Goal: Task Accomplishment & Management: Manage account settings

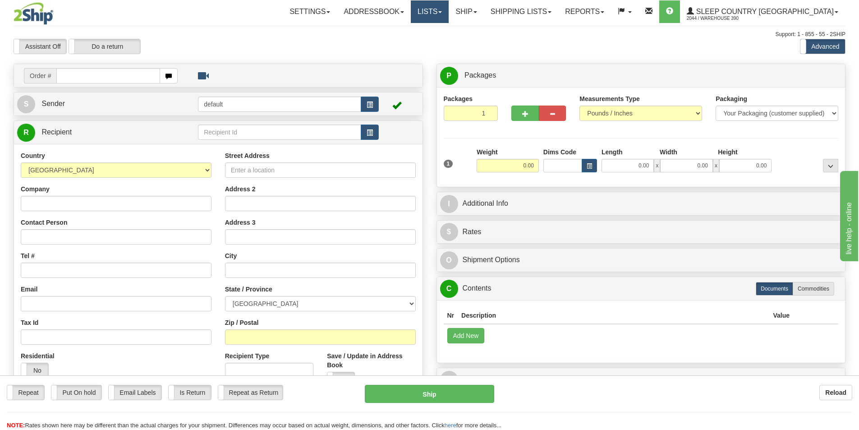
drag, startPoint x: 0, startPoint y: 0, endPoint x: 473, endPoint y: 12, distance: 472.9
click at [449, 12] on link "Lists" at bounding box center [430, 11] width 38 height 23
click at [412, 42] on span "Documents" at bounding box center [396, 43] width 32 height 7
click at [557, 10] on link "Shipping lists" at bounding box center [521, 11] width 74 height 23
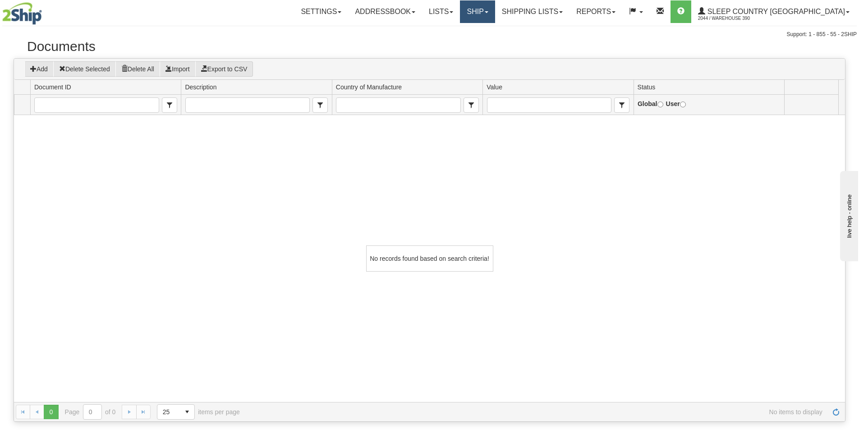
click at [495, 11] on link "Ship" at bounding box center [477, 11] width 35 height 23
click at [460, 9] on link "Lists" at bounding box center [441, 11] width 38 height 23
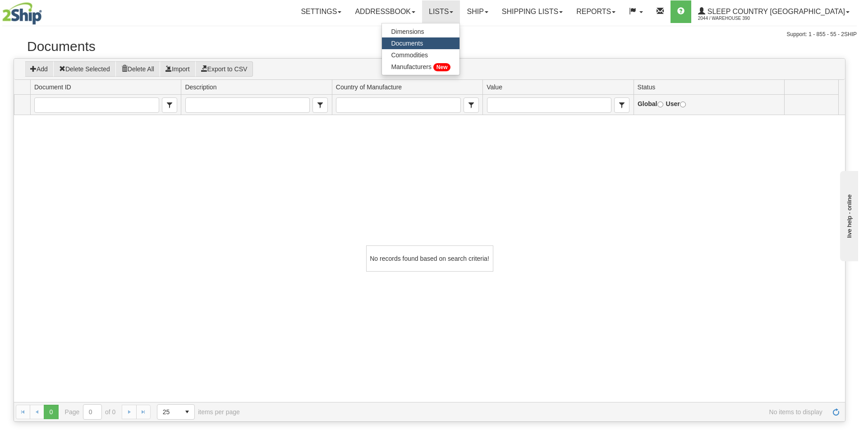
click at [452, 39] on link "Documents" at bounding box center [421, 43] width 78 height 12
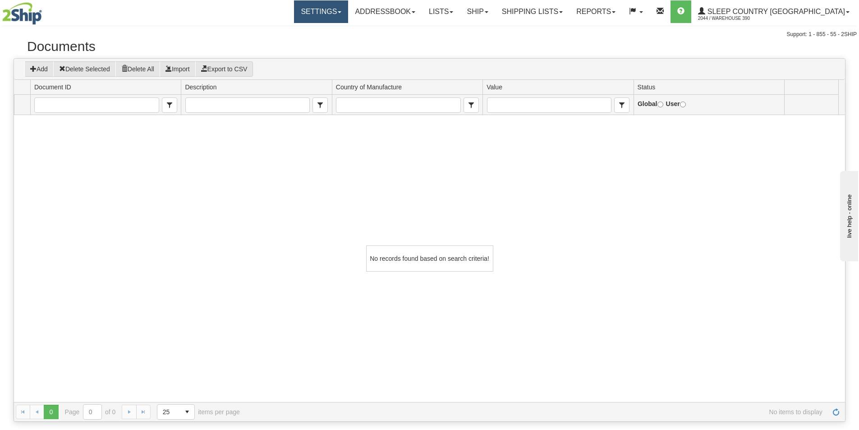
click at [348, 9] on link "Settings" at bounding box center [321, 11] width 54 height 23
drag, startPoint x: 398, startPoint y: 34, endPoint x: 430, endPoint y: 34, distance: 32.0
click at [398, 34] on div "Support: 1 - 855 - 55 - 2SHIP" at bounding box center [429, 35] width 855 height 8
click at [460, 11] on link "Lists" at bounding box center [441, 11] width 38 height 23
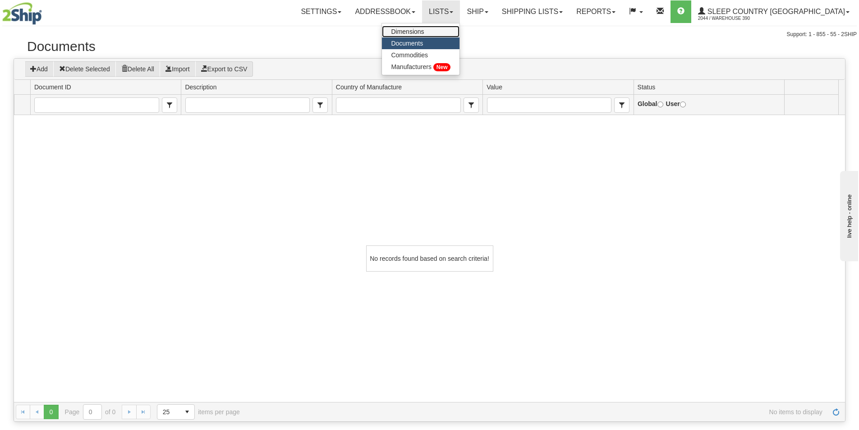
click at [424, 31] on span "Dimensions" at bounding box center [407, 31] width 33 height 7
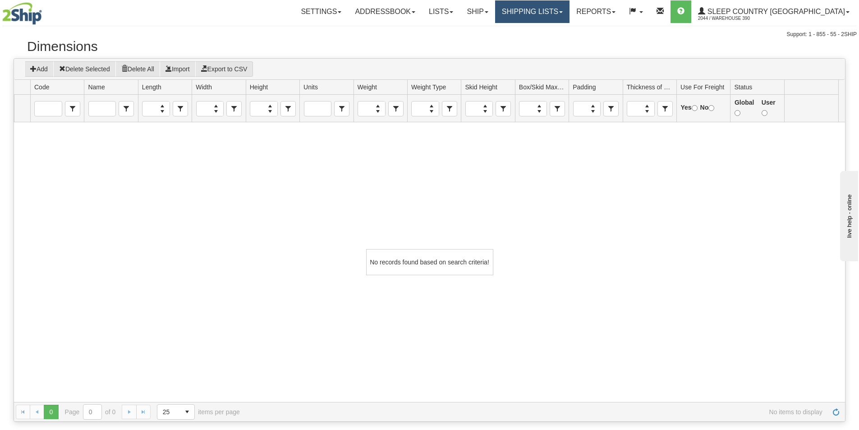
click at [564, 9] on link "Shipping lists" at bounding box center [532, 11] width 74 height 23
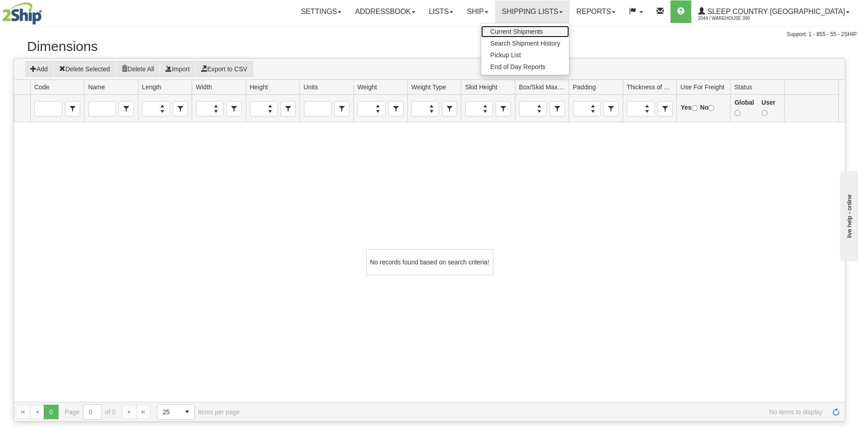
click at [543, 29] on span "Current Shipments" at bounding box center [516, 31] width 53 height 7
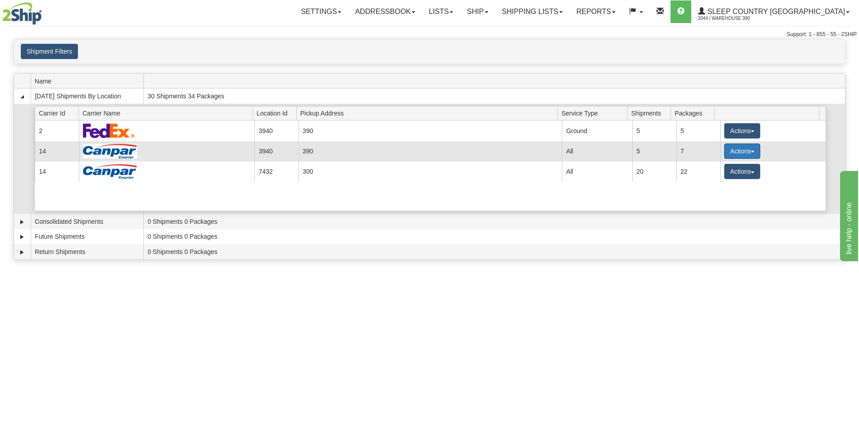
click at [751, 152] on span "button" at bounding box center [753, 152] width 4 height 2
click at [715, 170] on span "Details" at bounding box center [709, 168] width 24 height 6
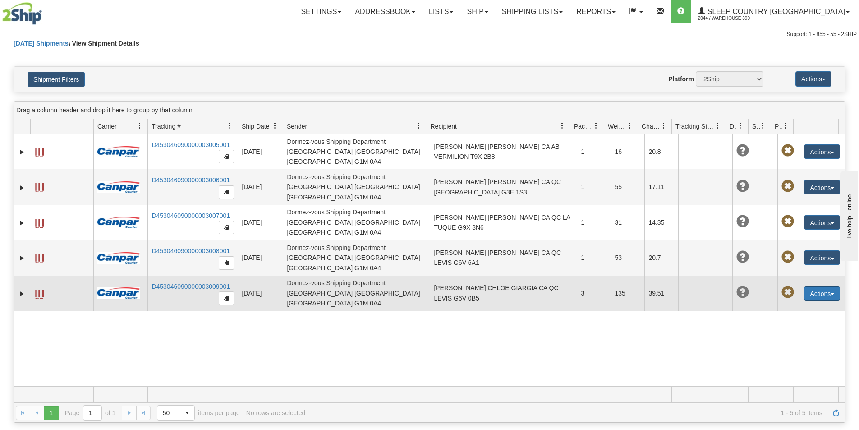
click at [831, 293] on span "button" at bounding box center [833, 294] width 4 height 2
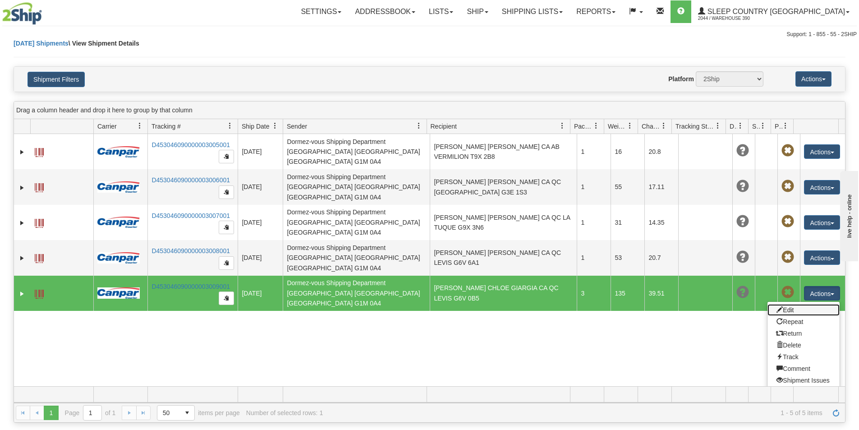
click at [788, 304] on link "Edit" at bounding box center [804, 310] width 72 height 12
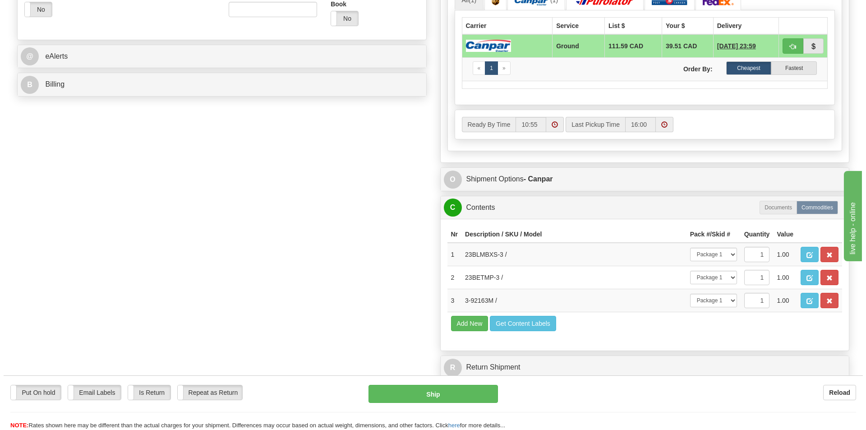
scroll to position [406, 0]
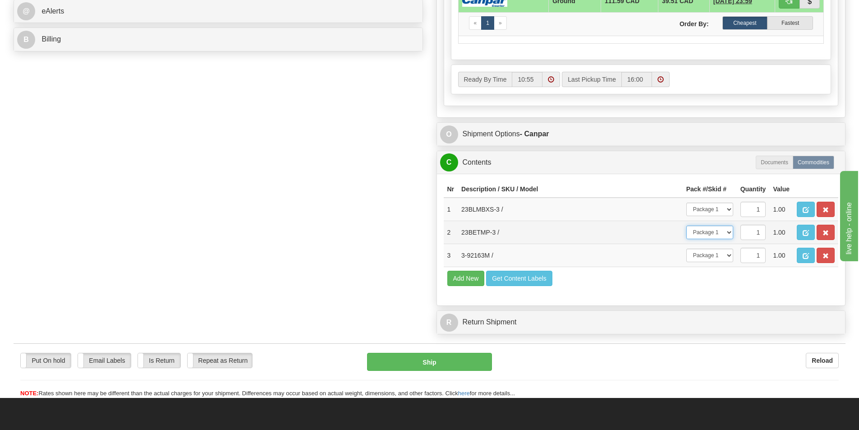
click at [728, 234] on select "-- Not Assigned -- Package 1 Package 2 Package 3" at bounding box center [710, 233] width 47 height 14
select select "1"
click at [687, 226] on select "-- Not Assigned -- Package 1 Package 2 Package 3" at bounding box center [710, 233] width 47 height 14
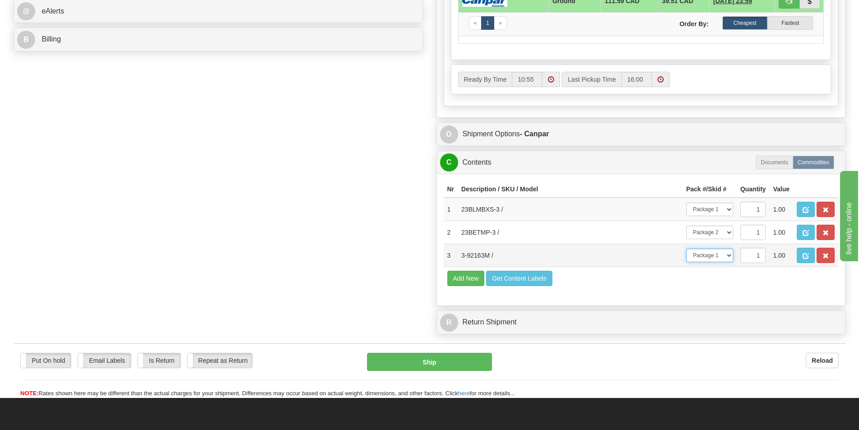
click at [731, 256] on select "-- Not Assigned -- Package 1 Package 2 Package 3" at bounding box center [710, 256] width 47 height 14
select select "2"
click at [687, 249] on select "-- Not Assigned -- Package 1 Package 2 Package 3" at bounding box center [710, 256] width 47 height 14
click at [439, 360] on button "Ship" at bounding box center [429, 362] width 125 height 18
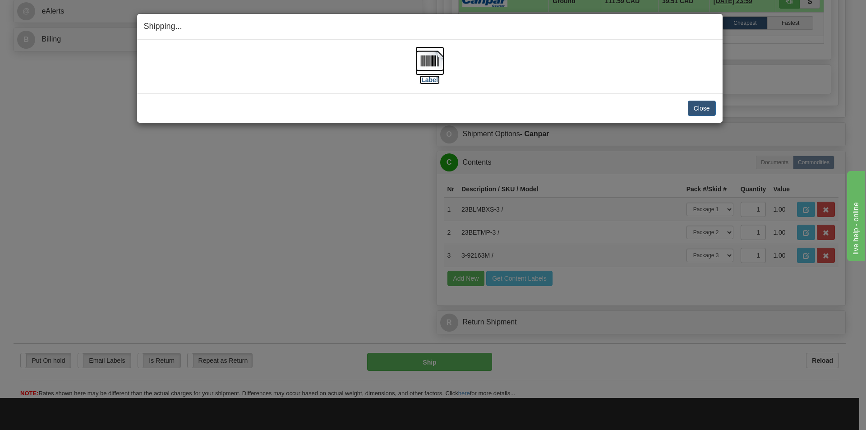
click at [436, 60] on img at bounding box center [429, 60] width 29 height 29
click at [704, 110] on button "Close" at bounding box center [702, 108] width 28 height 15
